Goal: Task Accomplishment & Management: Use online tool/utility

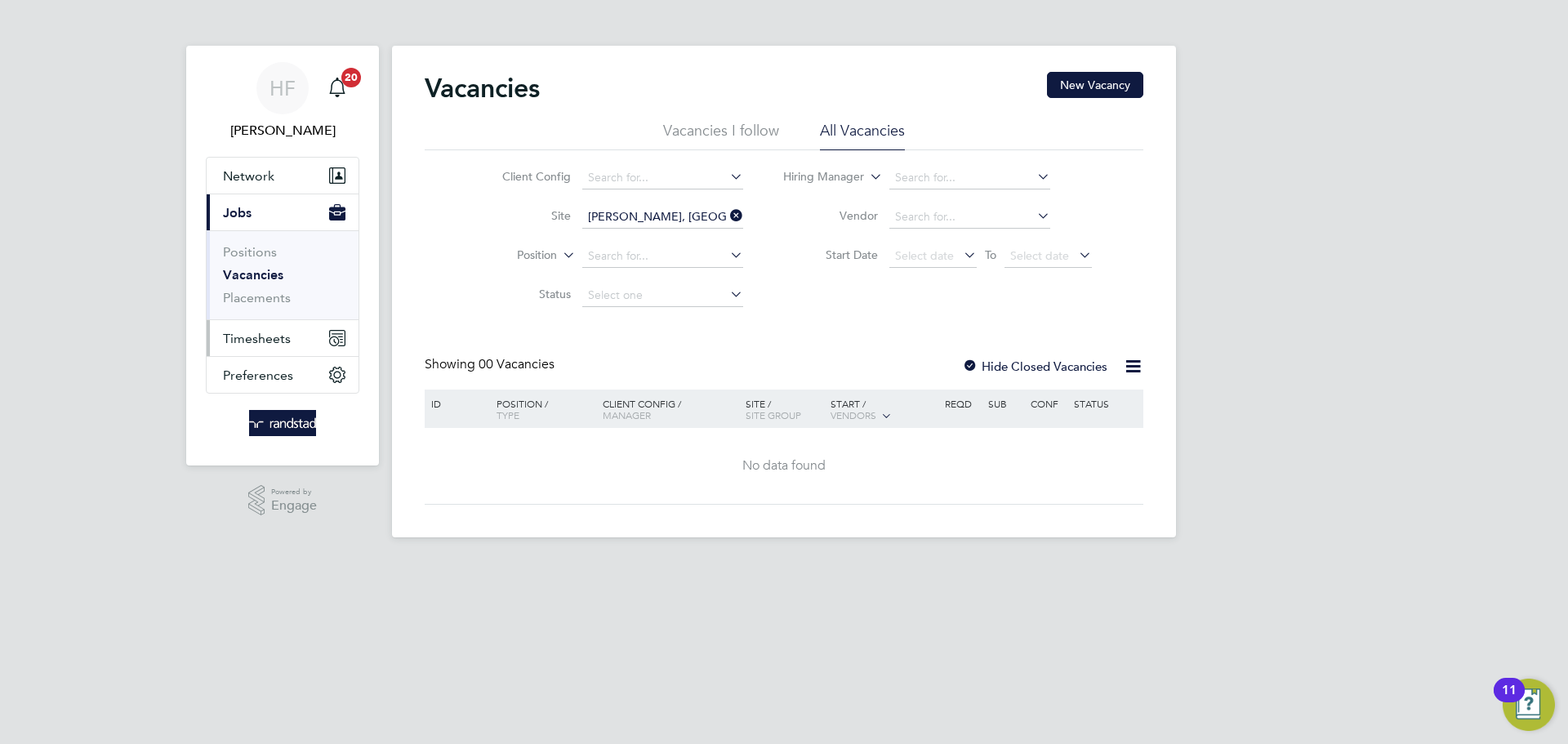
click at [272, 342] on span "Timesheets" at bounding box center [256, 338] width 68 height 15
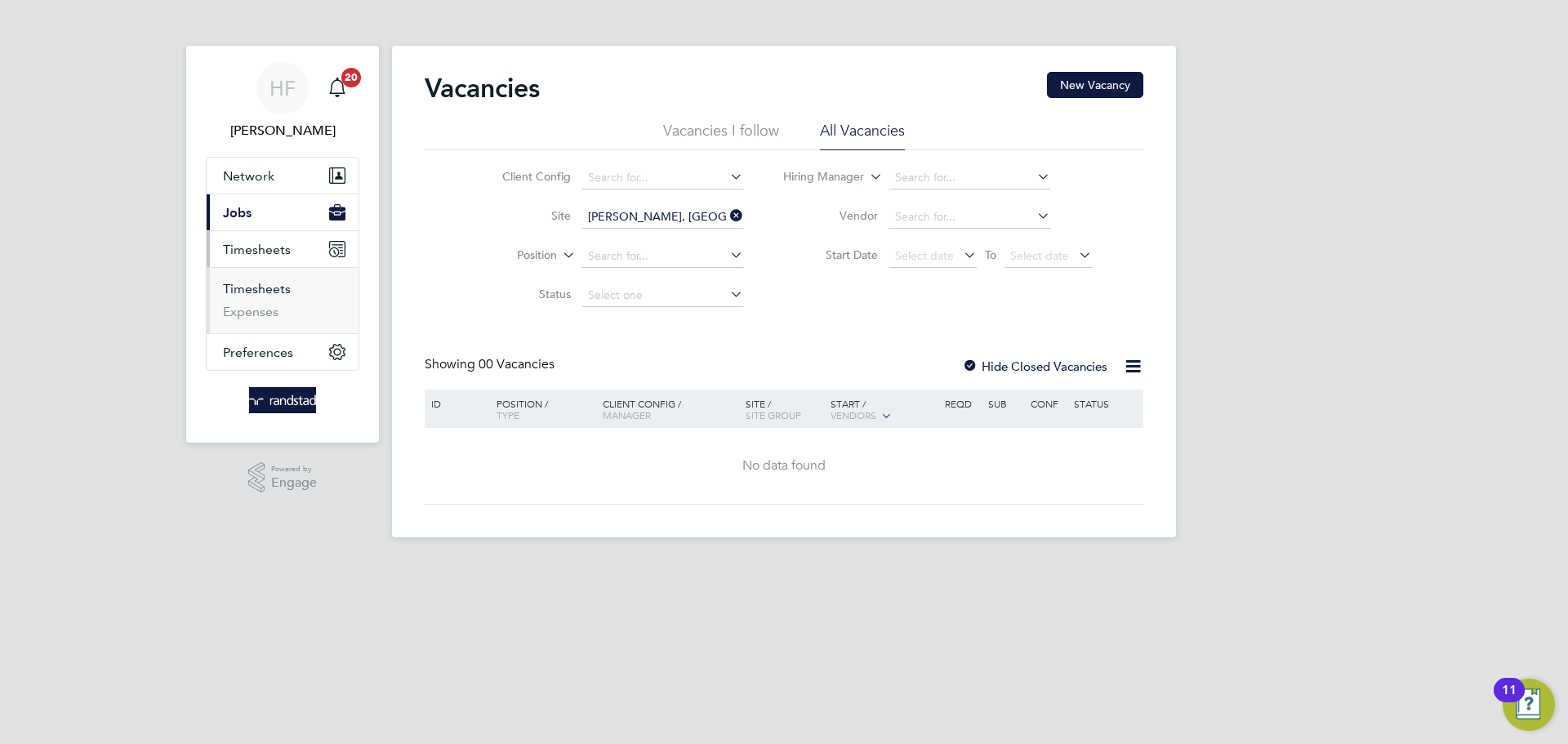
click at [264, 293] on link "Timesheets" at bounding box center [256, 288] width 68 height 15
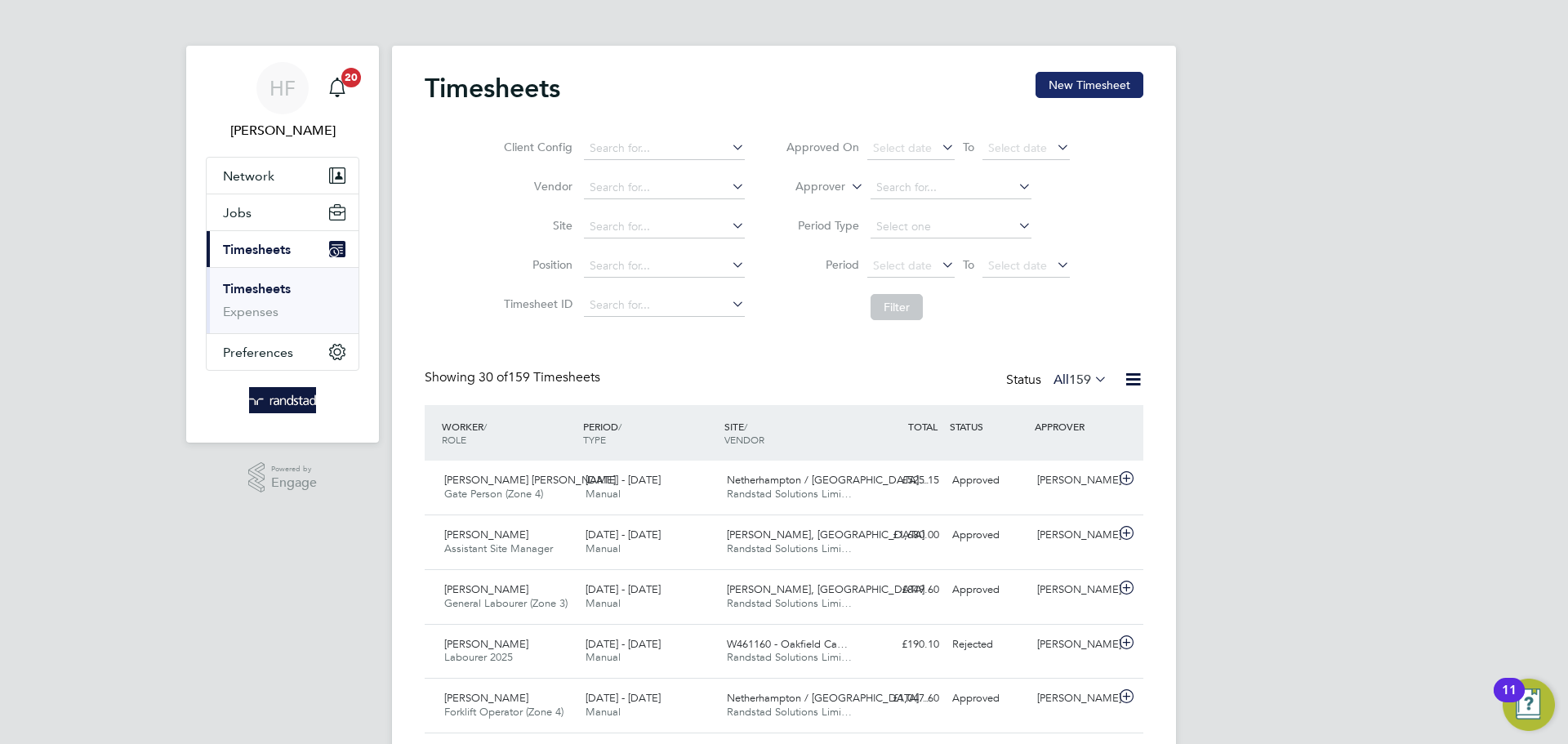
click at [1077, 93] on button "New Timesheet" at bounding box center [1089, 84] width 108 height 26
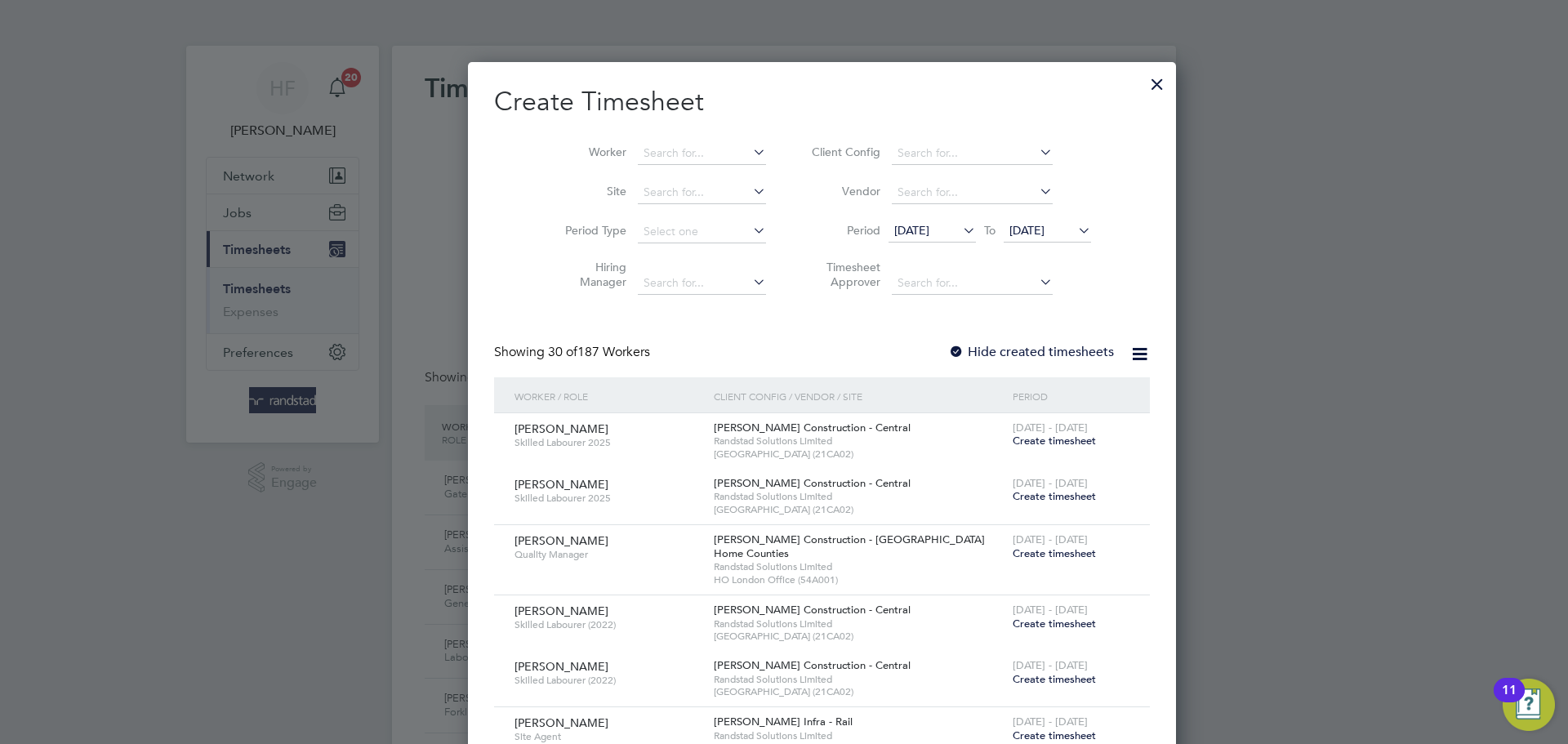
click at [643, 136] on li "Worker" at bounding box center [659, 153] width 254 height 39
click at [638, 144] on input at bounding box center [702, 153] width 128 height 23
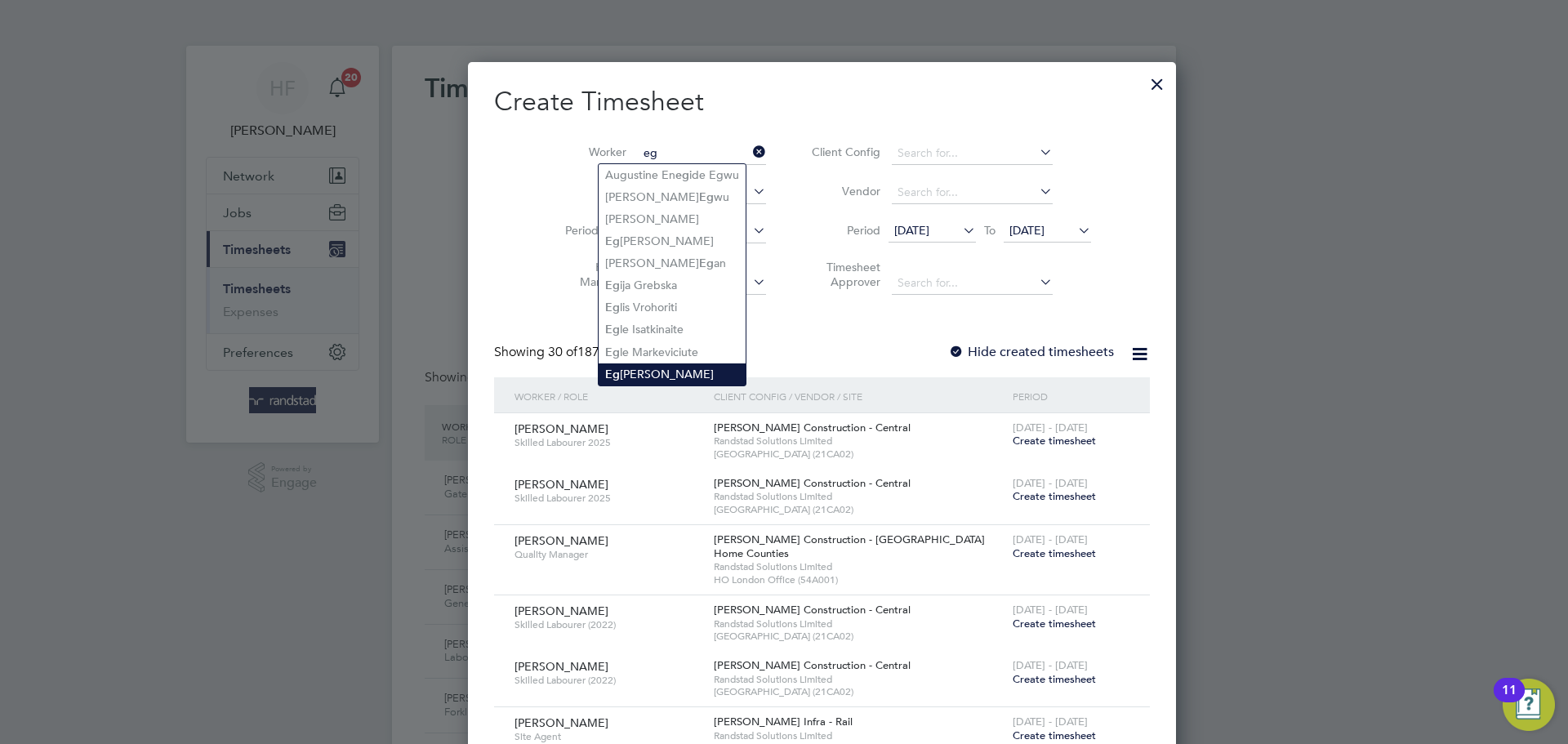
click at [618, 364] on li "Eg [PERSON_NAME]" at bounding box center [672, 374] width 147 height 22
type input "[PERSON_NAME]"
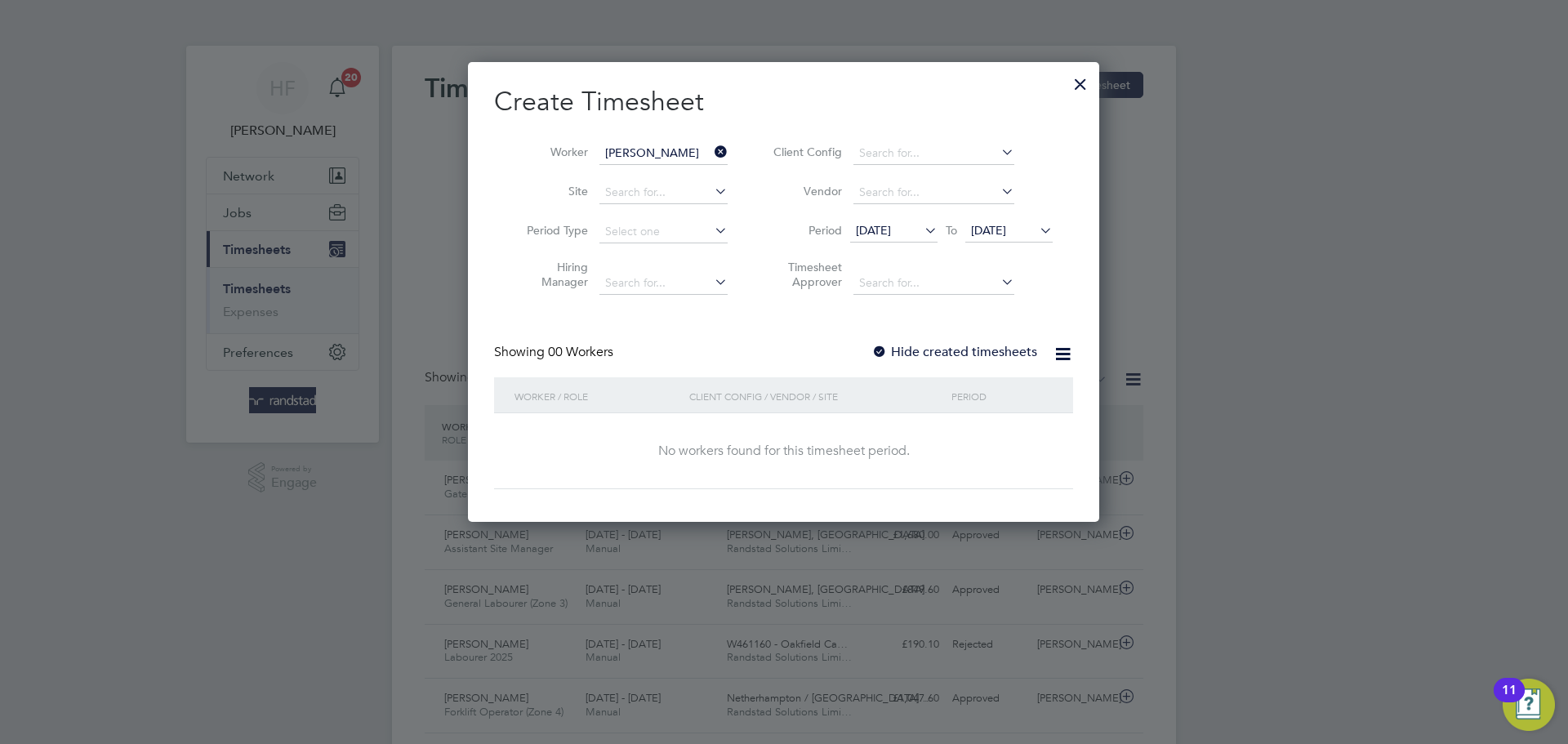
click at [891, 227] on span "[DATE]" at bounding box center [873, 230] width 35 height 14
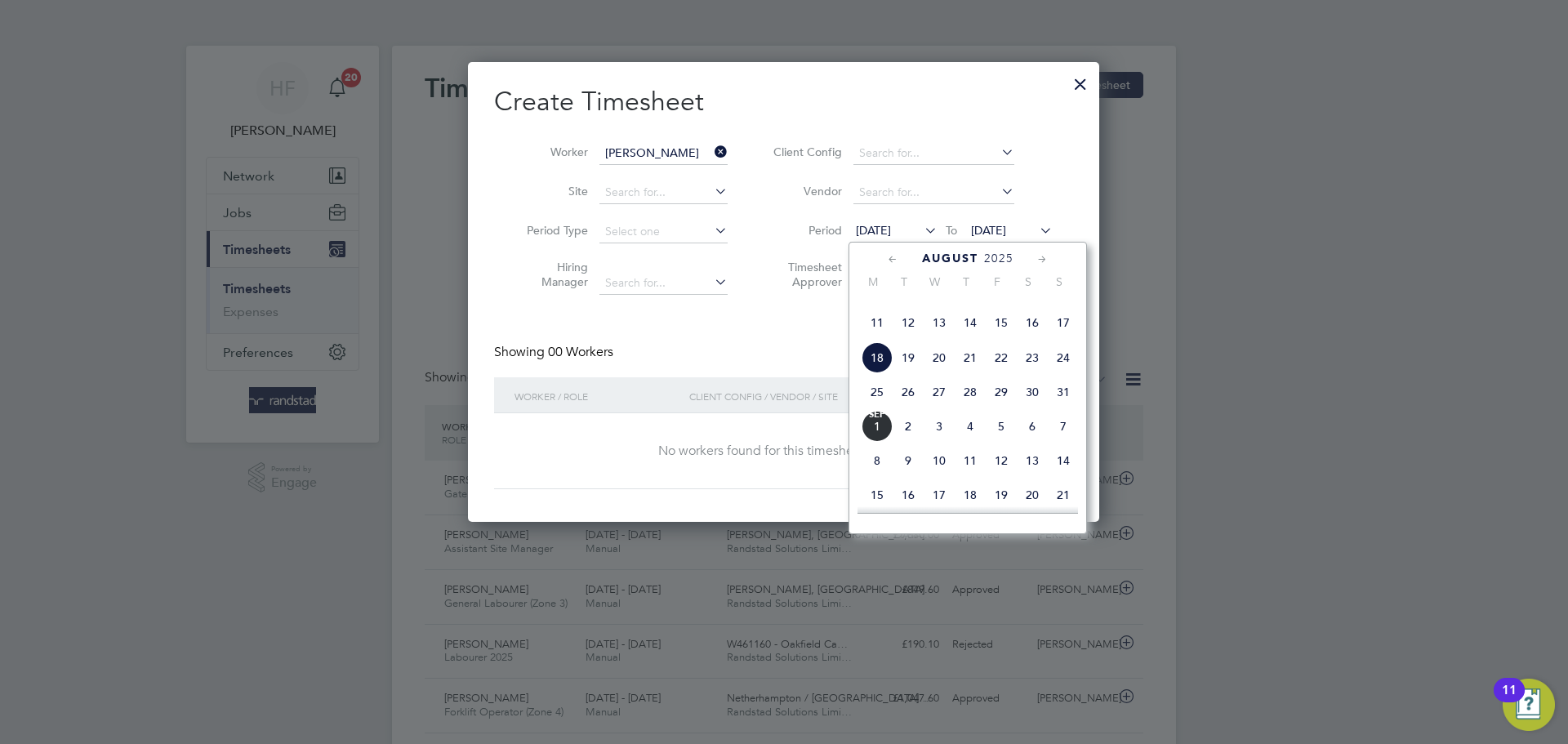
click at [883, 408] on span "25" at bounding box center [877, 391] width 31 height 31
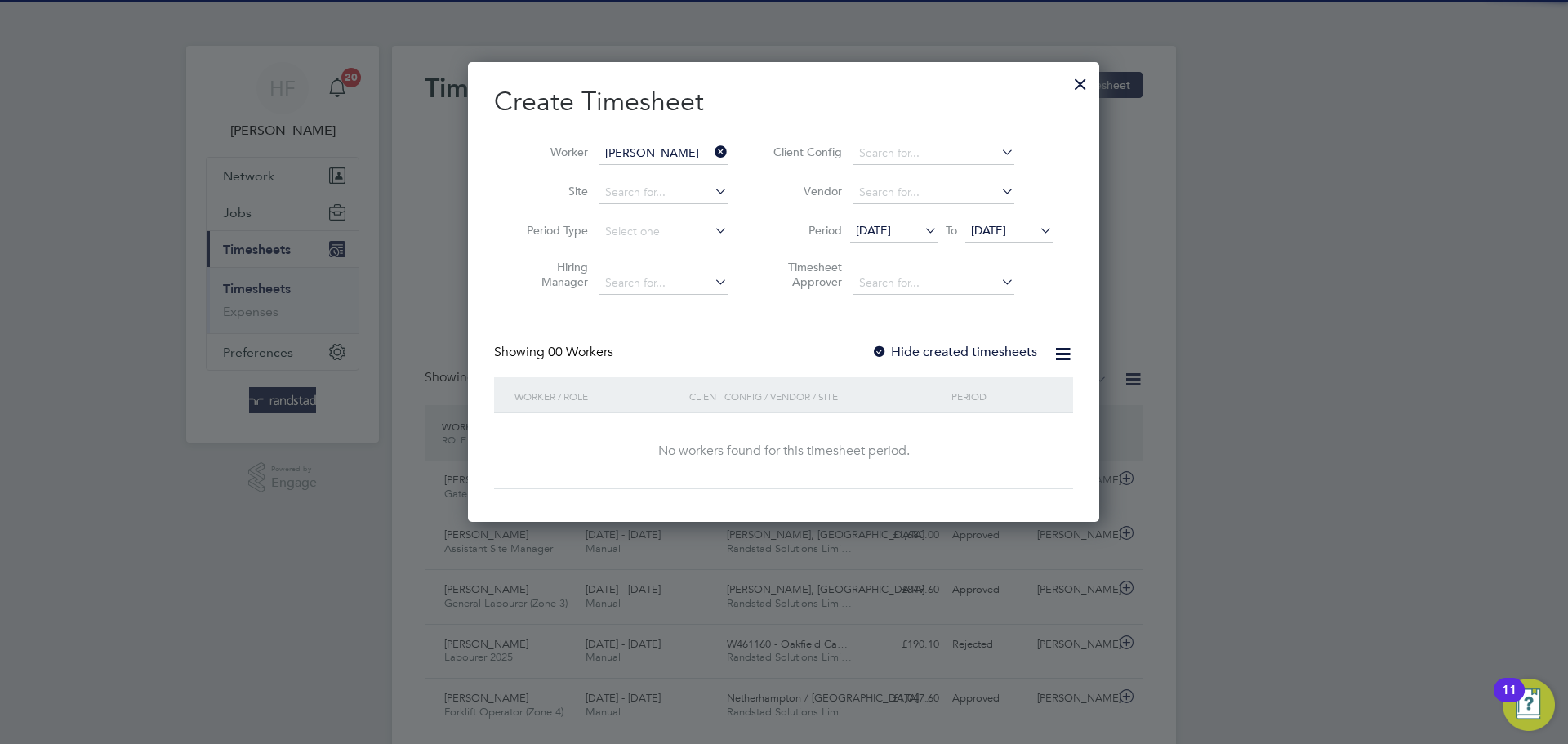
click at [1002, 223] on span "[DATE]" at bounding box center [988, 230] width 35 height 14
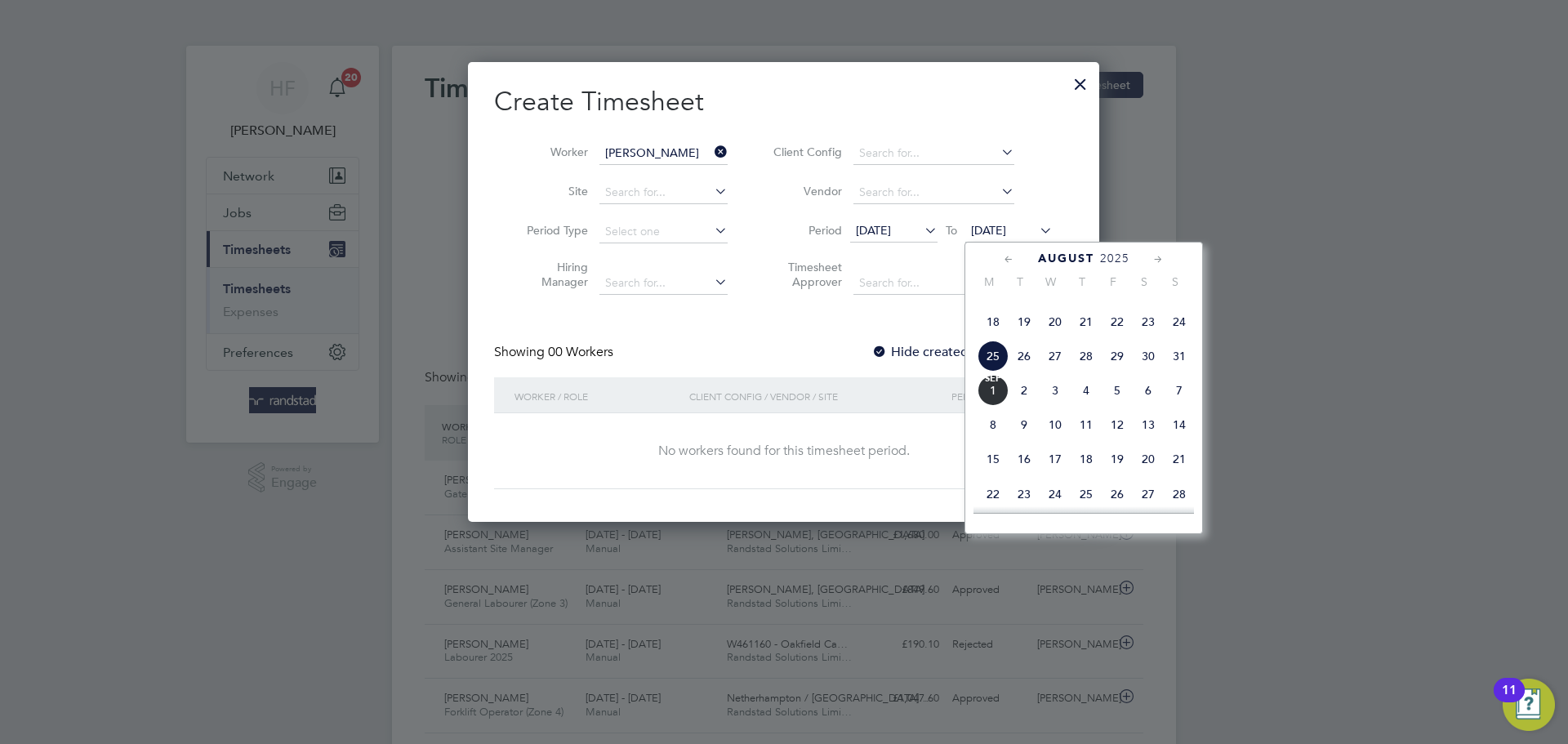
click at [1000, 383] on span "Sep" at bounding box center [992, 379] width 31 height 8
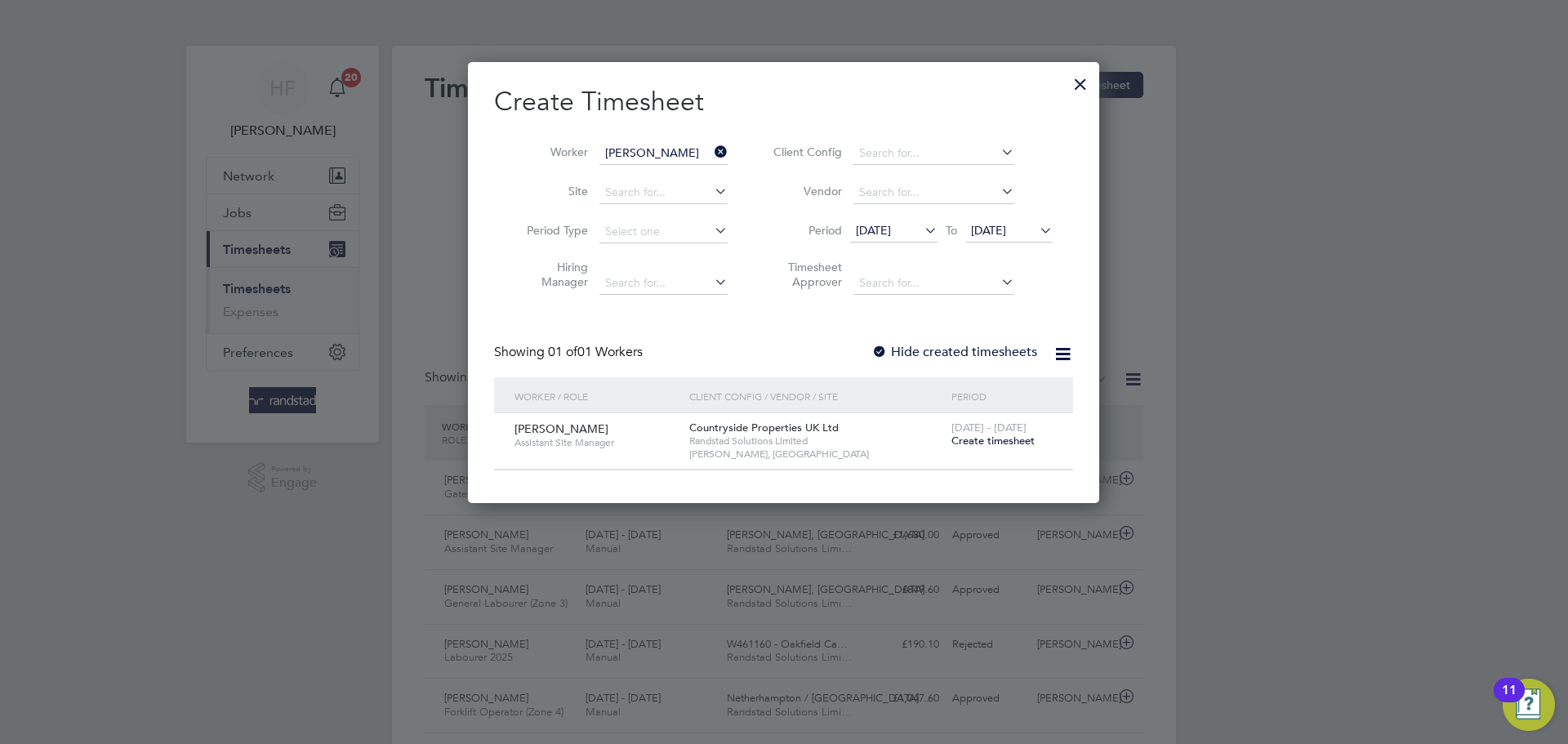
click at [913, 350] on label "Hide created timesheets" at bounding box center [953, 352] width 166 height 16
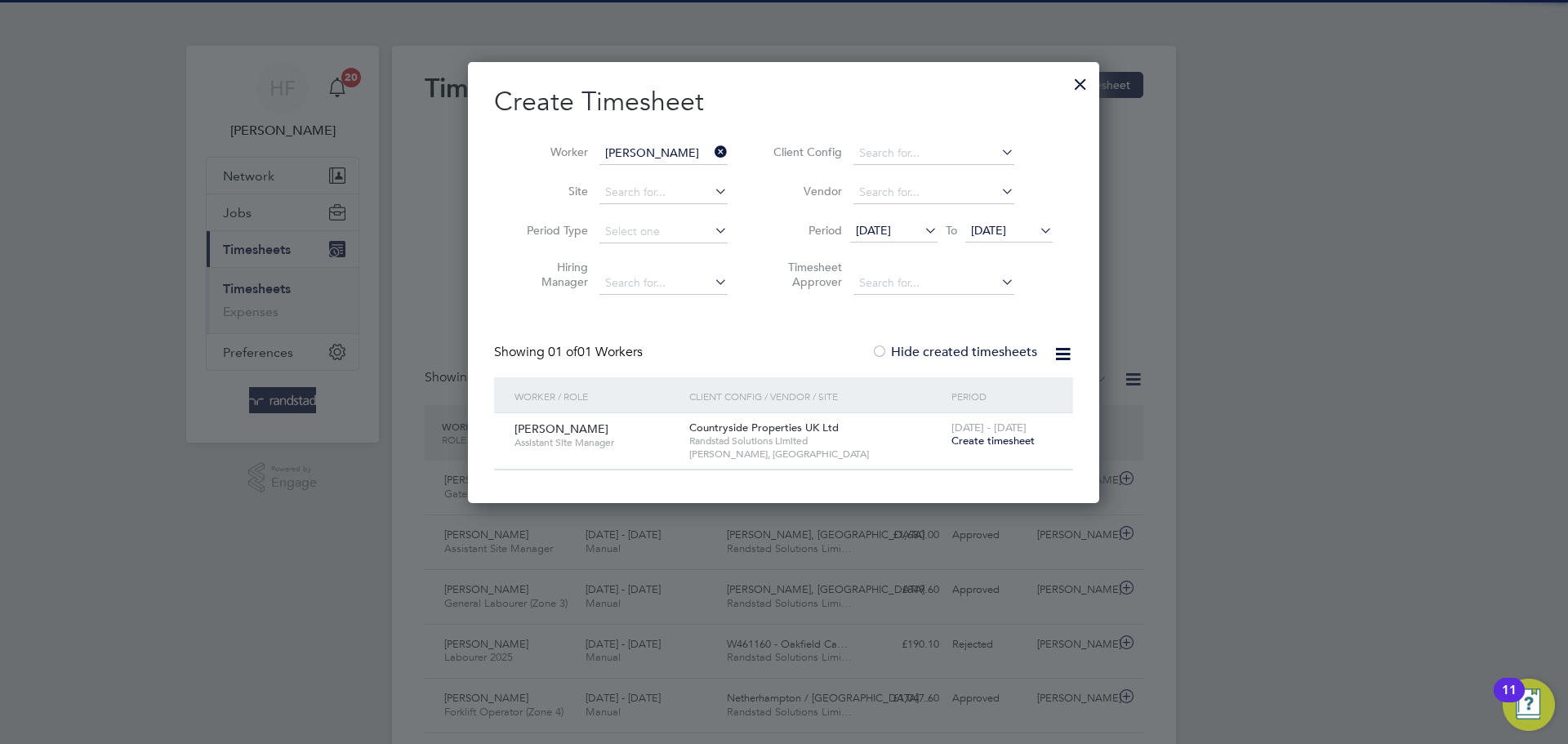
click at [913, 350] on label "Hide created timesheets" at bounding box center [953, 352] width 166 height 16
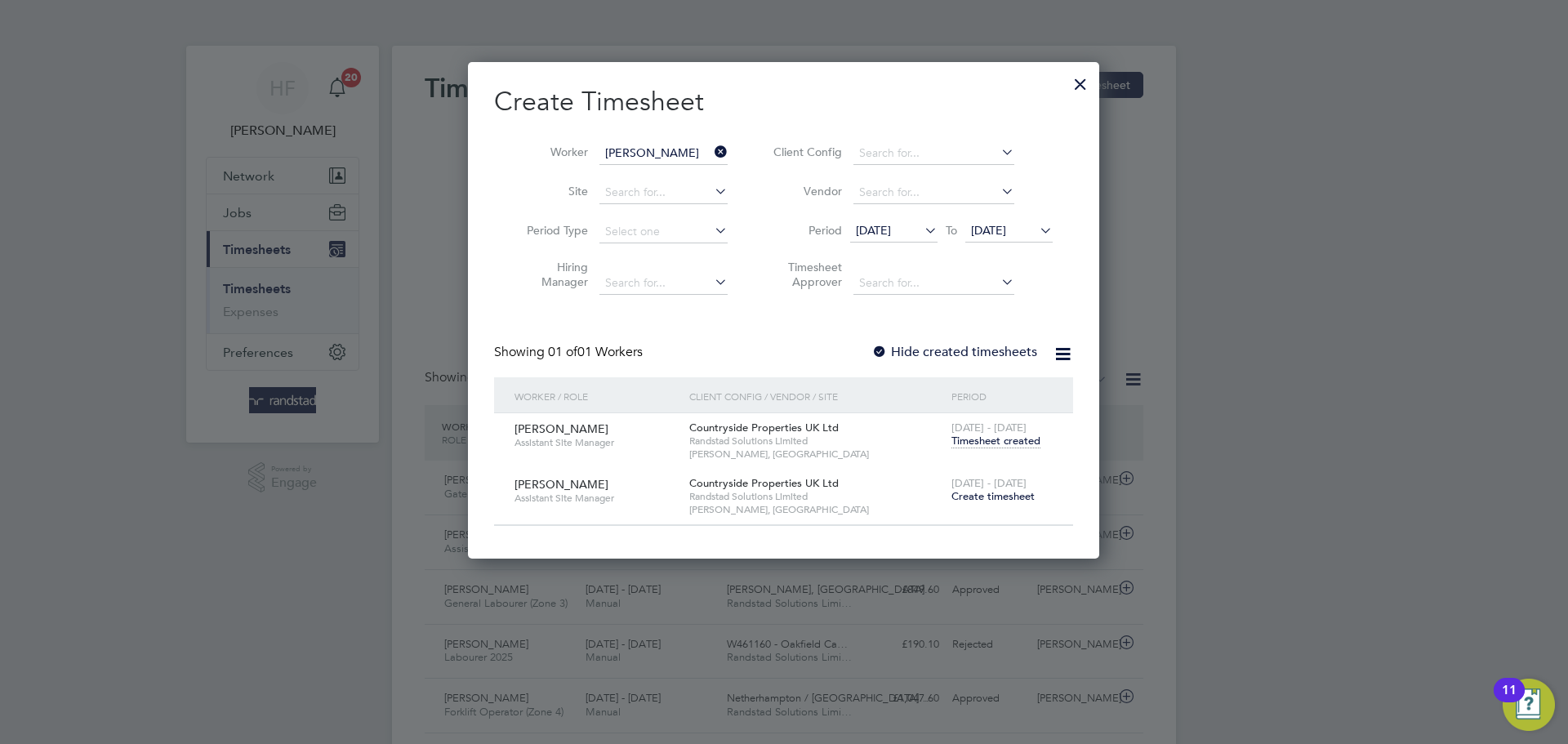
click at [970, 439] on span "Timesheet created" at bounding box center [996, 440] width 89 height 14
